Goal: Use online tool/utility: Utilize a website feature to perform a specific function

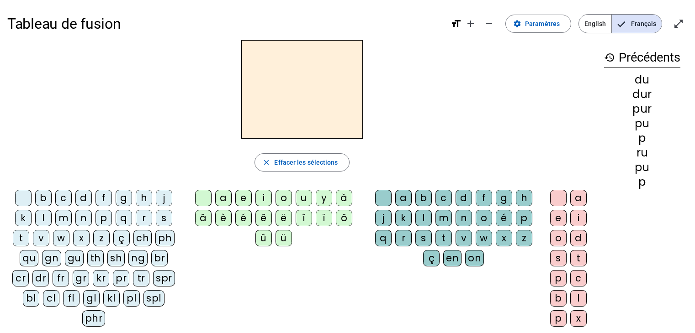
scroll to position [17, 0]
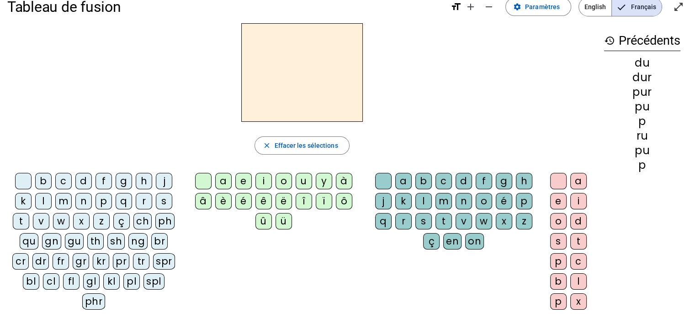
click at [99, 203] on div "p" at bounding box center [103, 201] width 16 height 16
click at [304, 180] on div "u" at bounding box center [303, 181] width 16 height 16
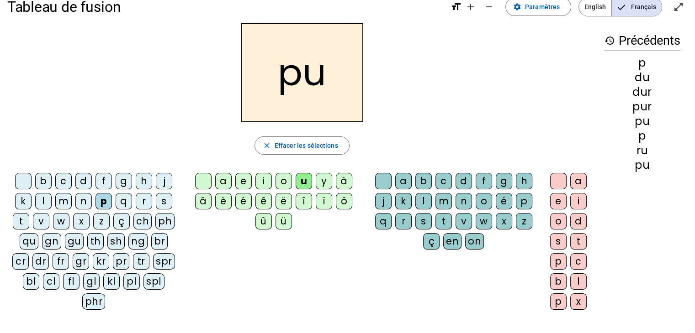
click at [401, 219] on div "r" at bounding box center [403, 221] width 16 height 16
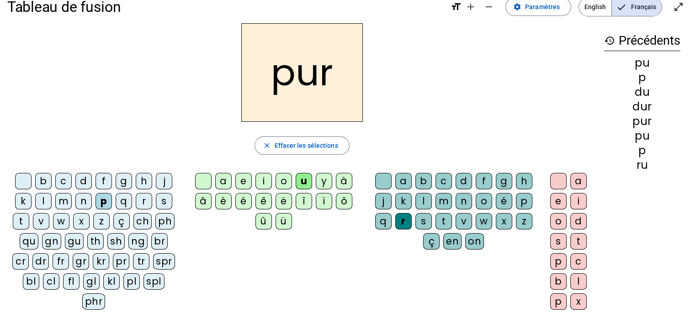
click at [78, 179] on div "d" at bounding box center [83, 181] width 16 height 16
click at [439, 200] on div "m" at bounding box center [443, 201] width 16 height 16
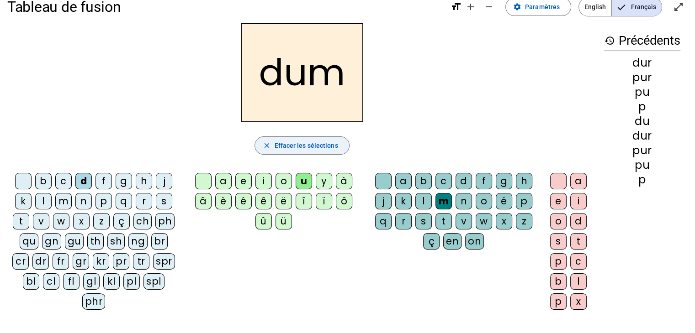
click at [314, 149] on span "Effacer les sélections" at bounding box center [305, 145] width 63 height 11
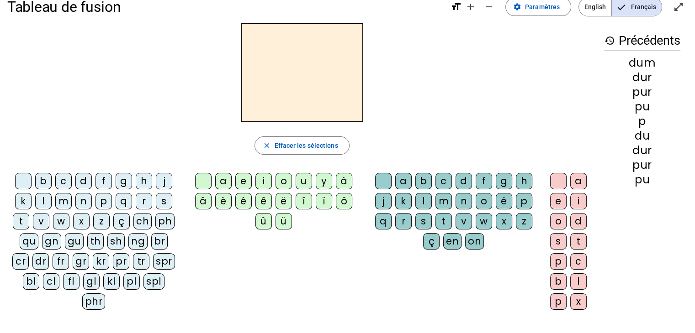
click at [63, 200] on div "m" at bounding box center [63, 201] width 16 height 16
click at [304, 183] on div "u" at bounding box center [303, 181] width 16 height 16
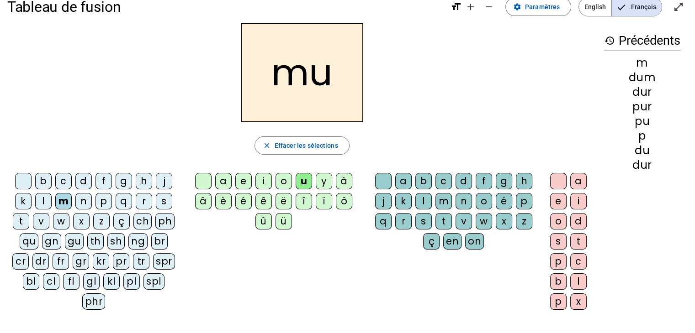
click at [401, 218] on div "r" at bounding box center [403, 221] width 16 height 16
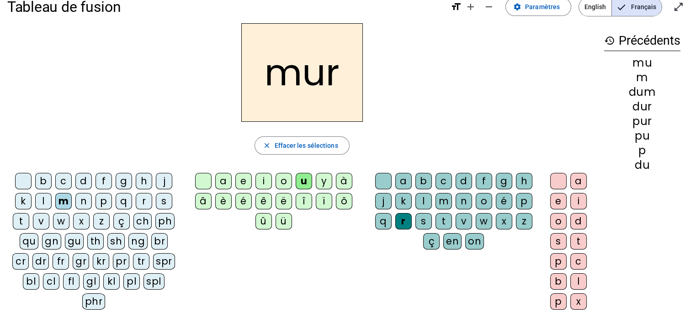
click at [161, 198] on div "s" at bounding box center [164, 201] width 16 height 16
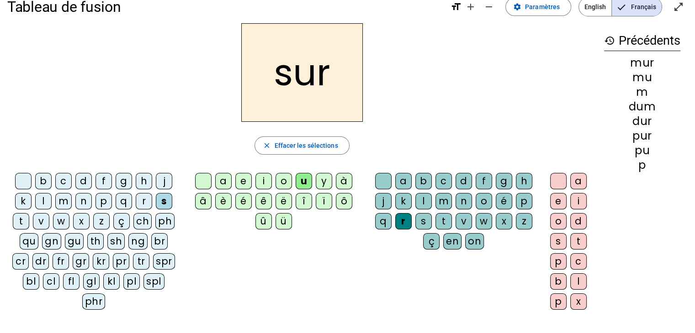
click at [379, 179] on div at bounding box center [383, 181] width 16 height 16
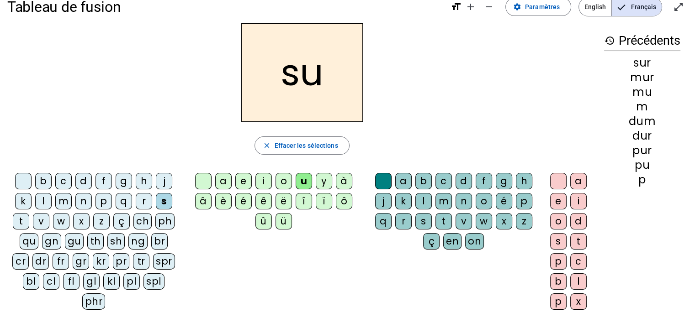
click at [44, 216] on div "v" at bounding box center [41, 221] width 16 height 16
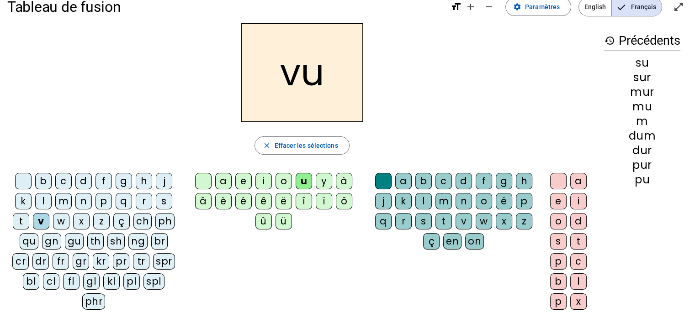
click at [225, 184] on div "a" at bounding box center [223, 181] width 16 height 16
click at [45, 202] on div "l" at bounding box center [43, 201] width 16 height 16
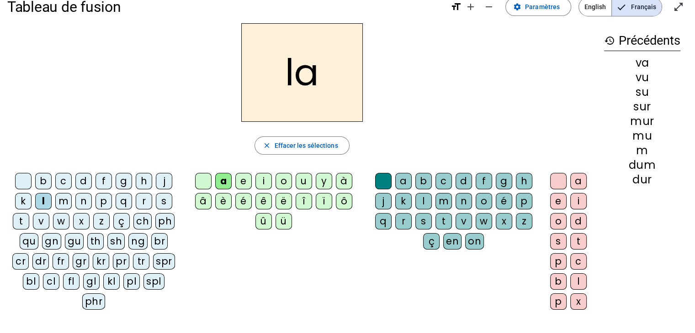
click at [62, 203] on div "m" at bounding box center [63, 201] width 16 height 16
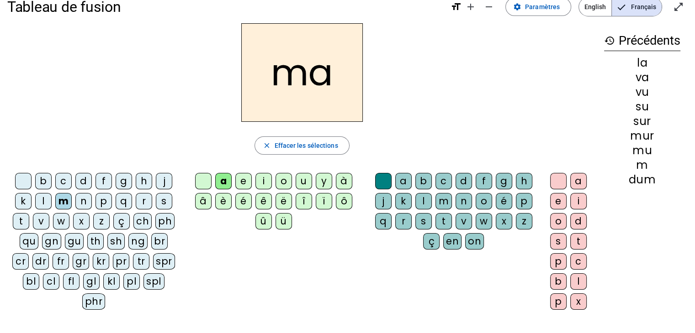
click at [244, 179] on div "e" at bounding box center [243, 181] width 16 height 16
click at [159, 204] on div "s" at bounding box center [164, 201] width 16 height 16
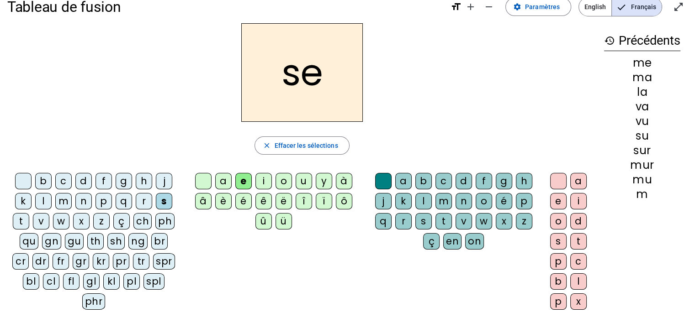
click at [45, 199] on div "l" at bounding box center [43, 201] width 16 height 16
click at [85, 196] on div "n" at bounding box center [83, 201] width 16 height 16
click at [261, 176] on div "i" at bounding box center [263, 181] width 16 height 16
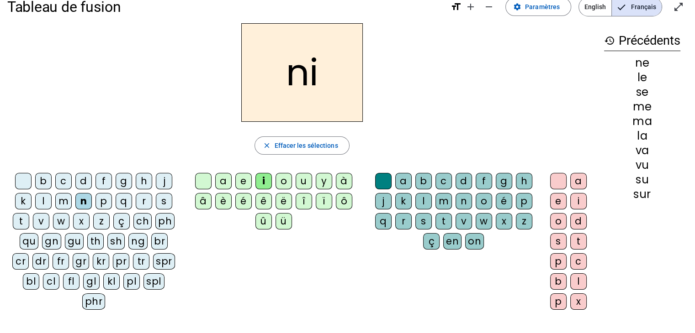
click at [164, 197] on div "s" at bounding box center [164, 201] width 16 height 16
